Goal: Transaction & Acquisition: Purchase product/service

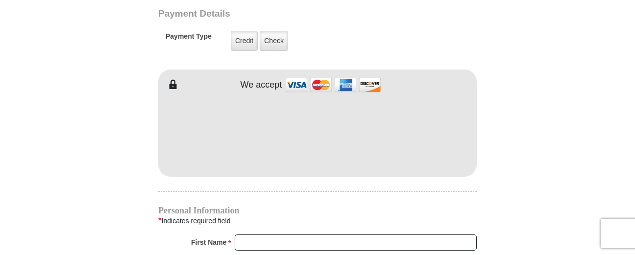
scroll to position [809, 0]
click at [267, 32] on label "Check" at bounding box center [274, 41] width 28 height 20
click at [0, 0] on input "Check" at bounding box center [0, 0] width 0 height 0
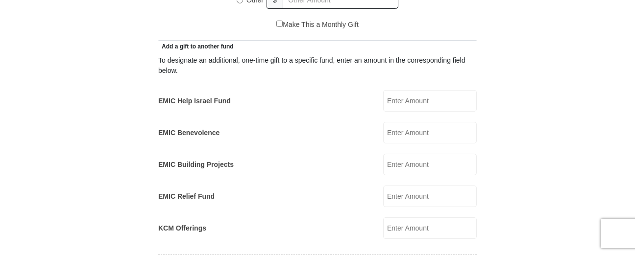
scroll to position [417, 0]
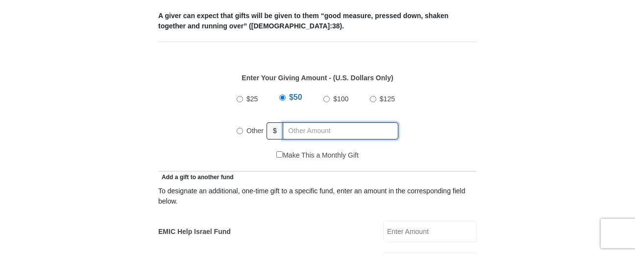
radio input "true"
click at [336, 122] on input "text" at bounding box center [342, 130] width 112 height 17
type input "600"
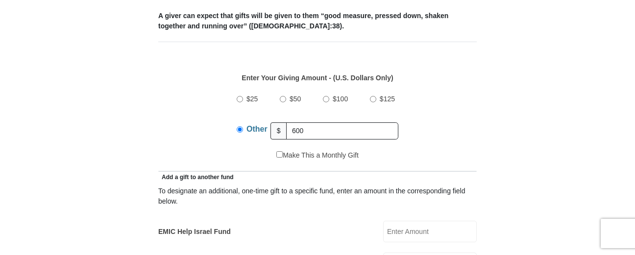
click at [395, 222] on input "EMIC Help Israel Fund" at bounding box center [430, 232] width 94 height 22
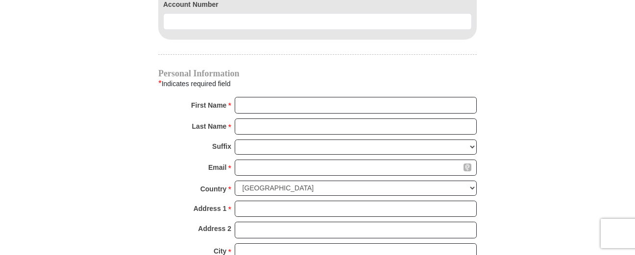
scroll to position [940, 0]
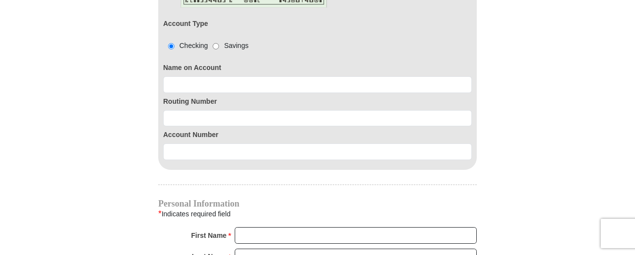
type input "100"
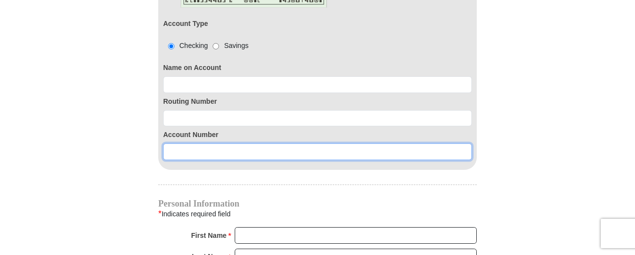
click at [199, 144] on input at bounding box center [317, 152] width 309 height 17
paste input "https://giving.emic.org/?fund_code=C100,CISRAEL,CBENV,CBLDG,CRELIEF,K100&source…"
type input "h"
click at [177, 144] on input at bounding box center [317, 152] width 309 height 17
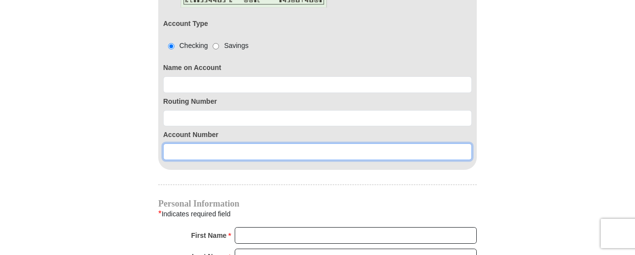
paste input "5796570553"
type input "5796570553"
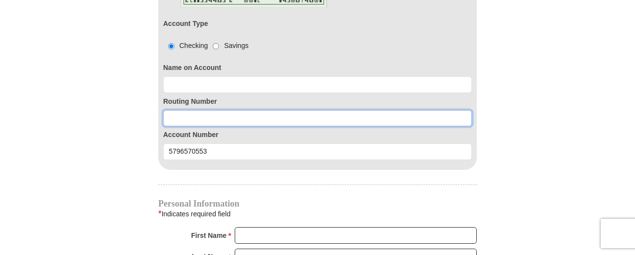
click at [186, 110] on input at bounding box center [317, 118] width 309 height 17
paste input "5796570553"
type input "5796570553"
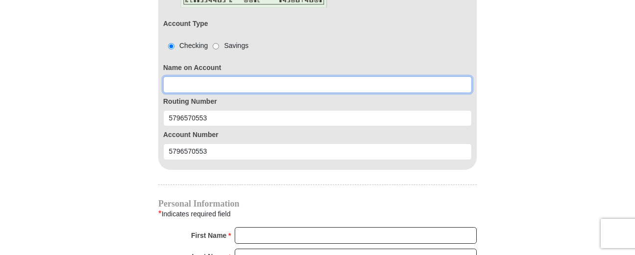
click at [214, 78] on input at bounding box center [317, 84] width 309 height 17
type input "Ronald Watts"
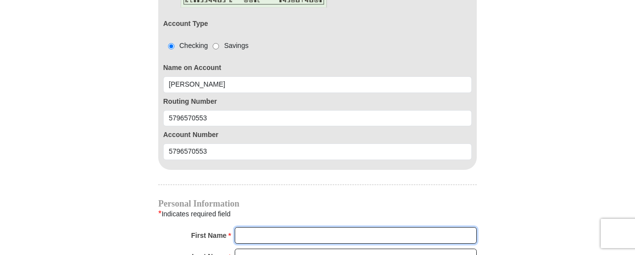
click at [251, 227] on input "First Name *" at bounding box center [356, 235] width 242 height 17
type input "Linda G."
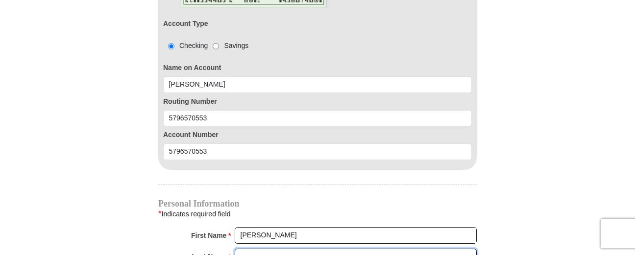
click at [278, 249] on input "Last Name *" at bounding box center [356, 257] width 242 height 17
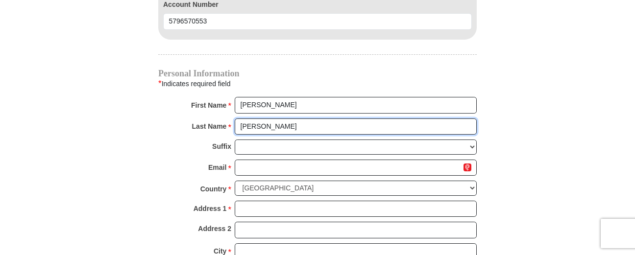
type input "Watts"
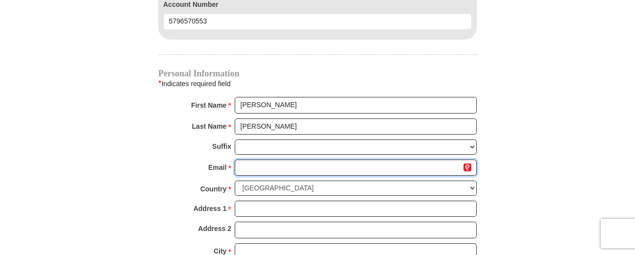
click at [246, 160] on input "Email *" at bounding box center [356, 168] width 242 height 17
type input "lgwatts62@ gmail.com"
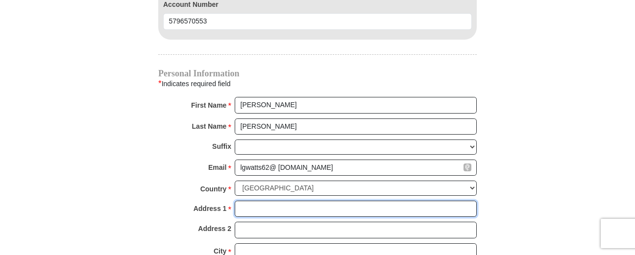
click at [269, 201] on input "Address 1 *" at bounding box center [356, 209] width 242 height 17
type input "1753 West Holguin St."
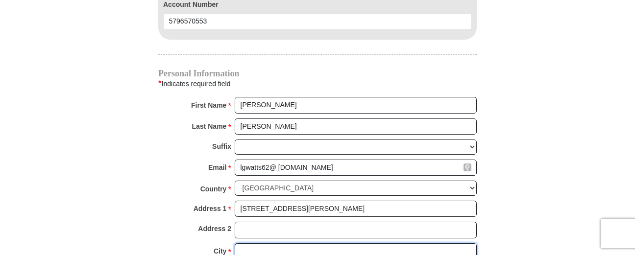
click at [272, 243] on input "City *" at bounding box center [356, 251] width 242 height 17
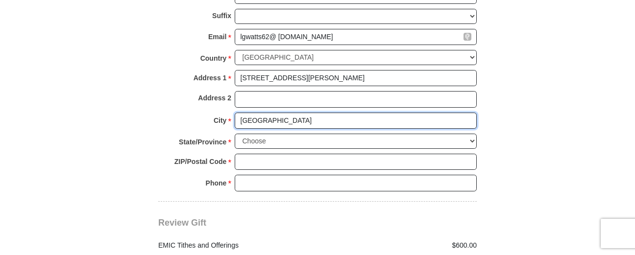
type input "Lancaster"
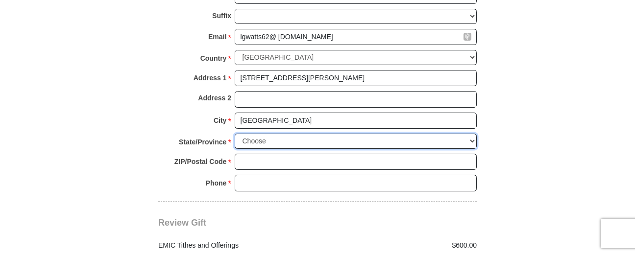
click at [263, 134] on select "Choose Alabama Alaska American Samoa Arizona Arkansas Armed Forces Americas Arm…" at bounding box center [356, 141] width 242 height 15
select select "CA"
click at [235, 134] on select "Choose Alabama Alaska American Samoa Arizona Arkansas Armed Forces Americas Arm…" at bounding box center [356, 141] width 242 height 15
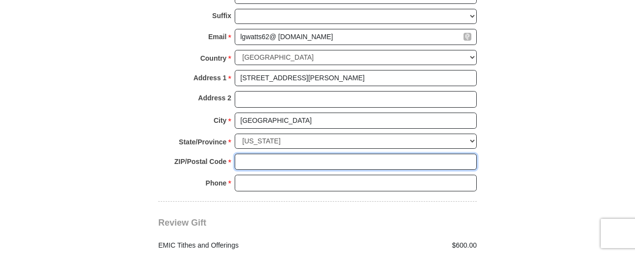
click at [270, 154] on input "ZIP/Postal Code *" at bounding box center [356, 162] width 242 height 17
type input "93534"
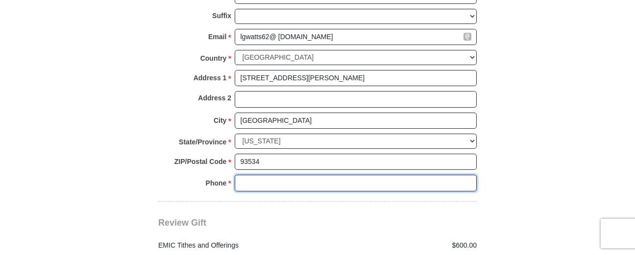
click at [297, 175] on input "Phone * *" at bounding box center [356, 183] width 242 height 17
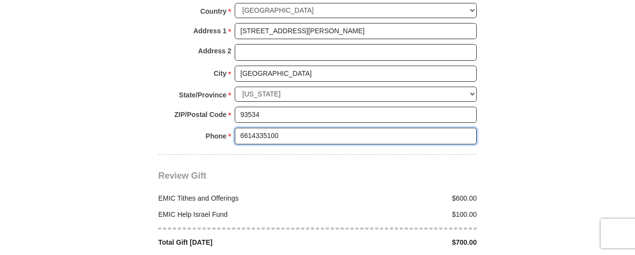
scroll to position [1298, 0]
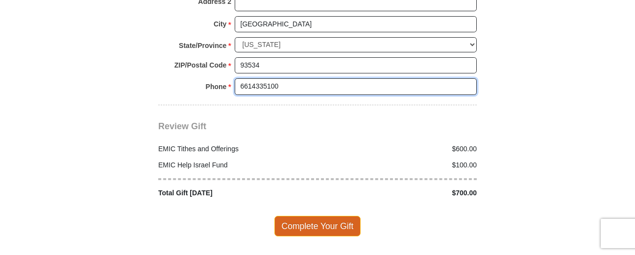
type input "6614335100"
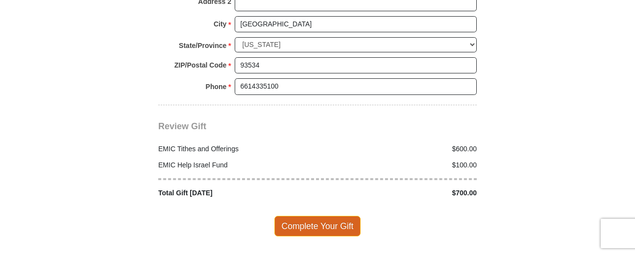
click at [329, 216] on span "Complete Your Gift" at bounding box center [317, 226] width 87 height 21
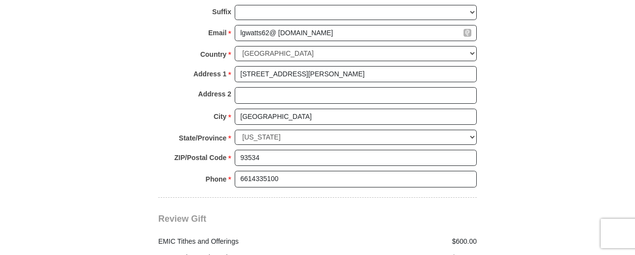
scroll to position [1327, 0]
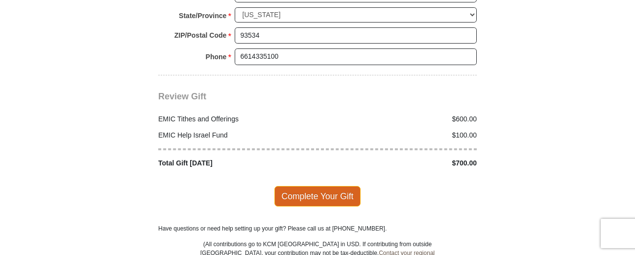
click at [311, 186] on span "Complete Your Gift" at bounding box center [317, 196] width 87 height 21
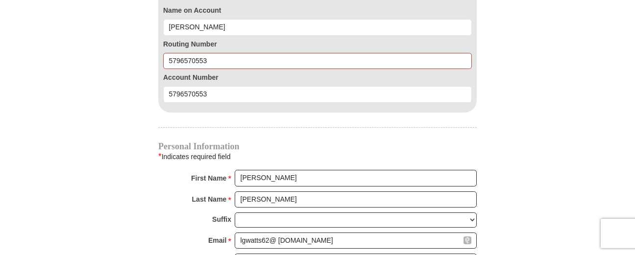
scroll to position [994, 0]
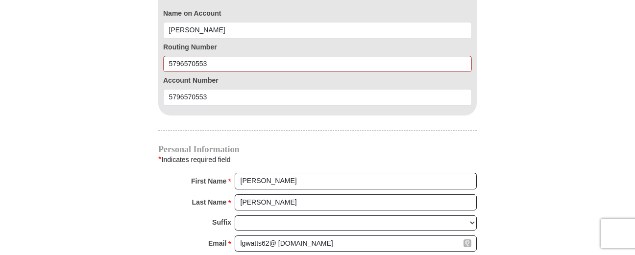
drag, startPoint x: 214, startPoint y: 53, endPoint x: 160, endPoint y: 50, distance: 54.5
click at [160, 50] on div "Account Type Checking Savings Name on Account Ronald Watts Routing Number 57965…" at bounding box center [317, 10] width 318 height 212
paste input "122003396"
click at [171, 56] on input "122003396" at bounding box center [317, 64] width 309 height 17
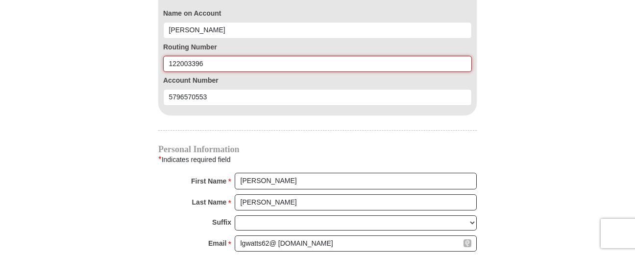
click at [170, 56] on input "122003396" at bounding box center [317, 64] width 309 height 17
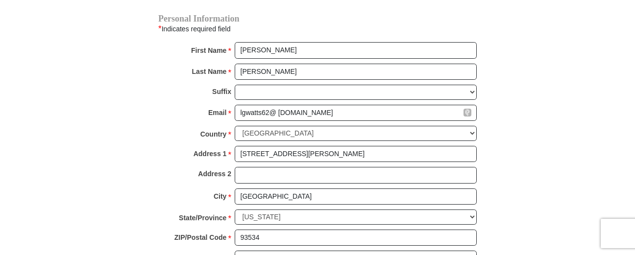
scroll to position [1256, 0]
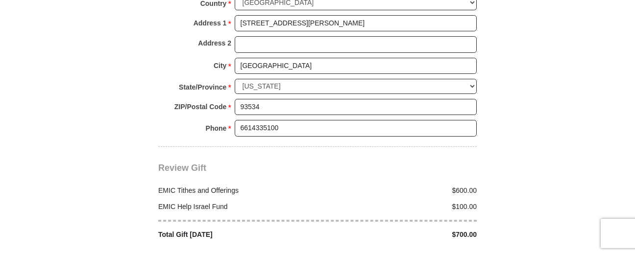
type input "122003396"
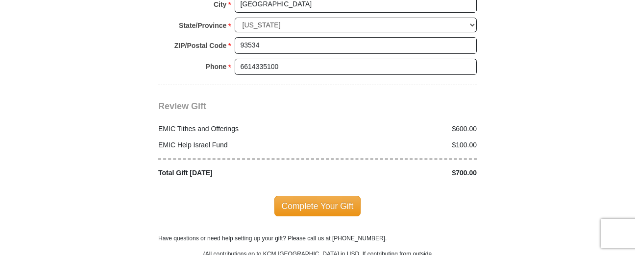
scroll to position [1042, 0]
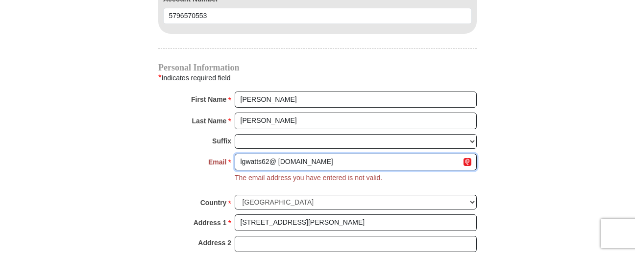
click at [278, 154] on input "lgwatts62@ gmail.com" at bounding box center [356, 162] width 242 height 17
type input "lgwatts62@gmail.com"
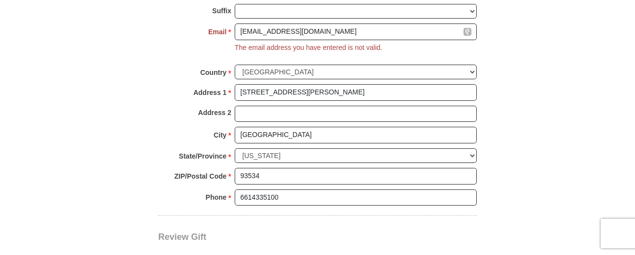
scroll to position [1303, 0]
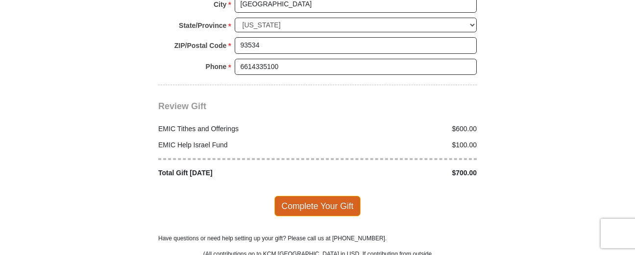
click at [346, 196] on span "Complete Your Gift" at bounding box center [317, 206] width 87 height 21
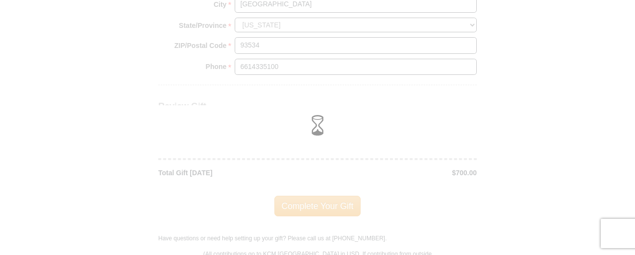
scroll to position [1284, 0]
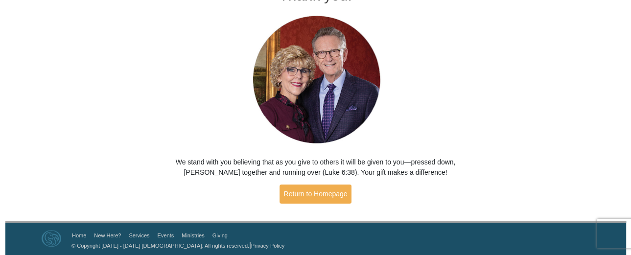
scroll to position [69, 0]
